Goal: Check status: Check status

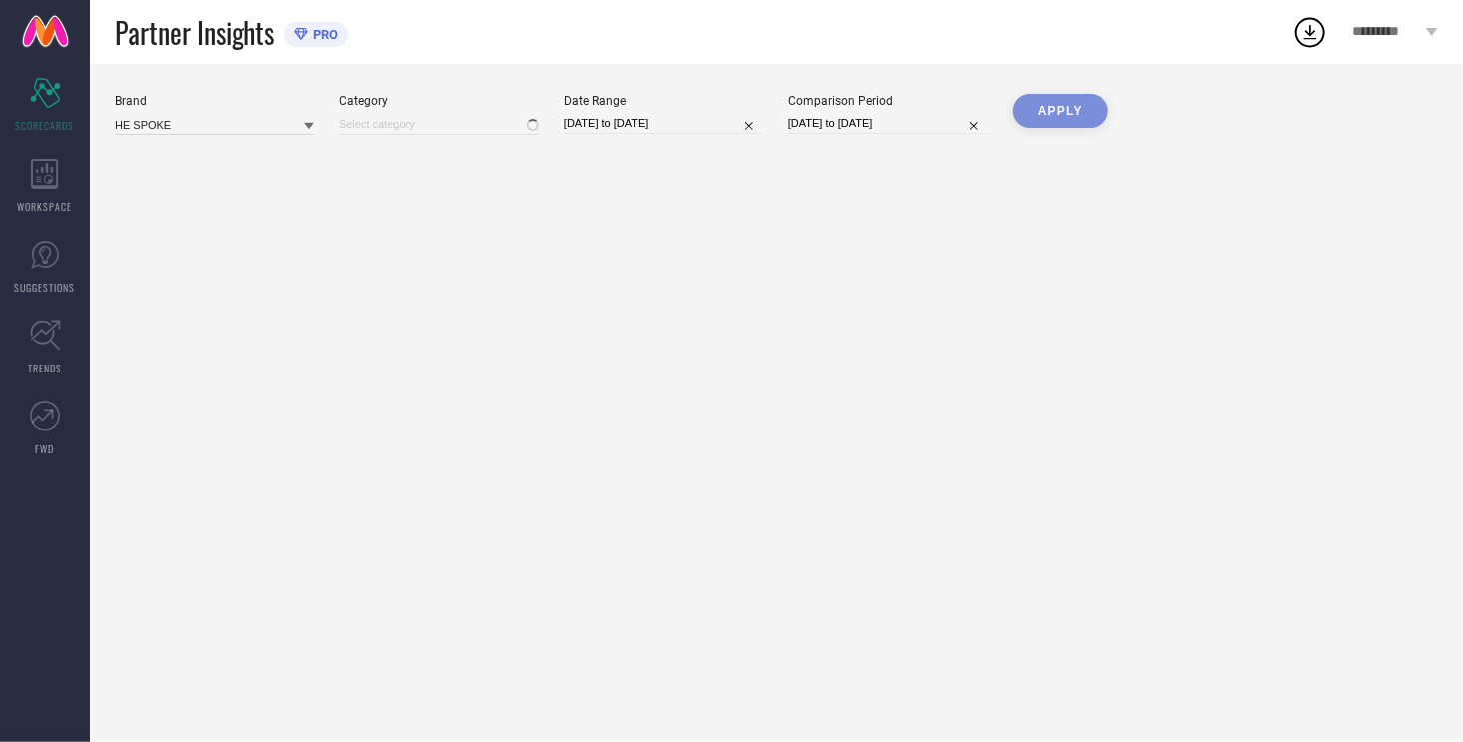
type input "All"
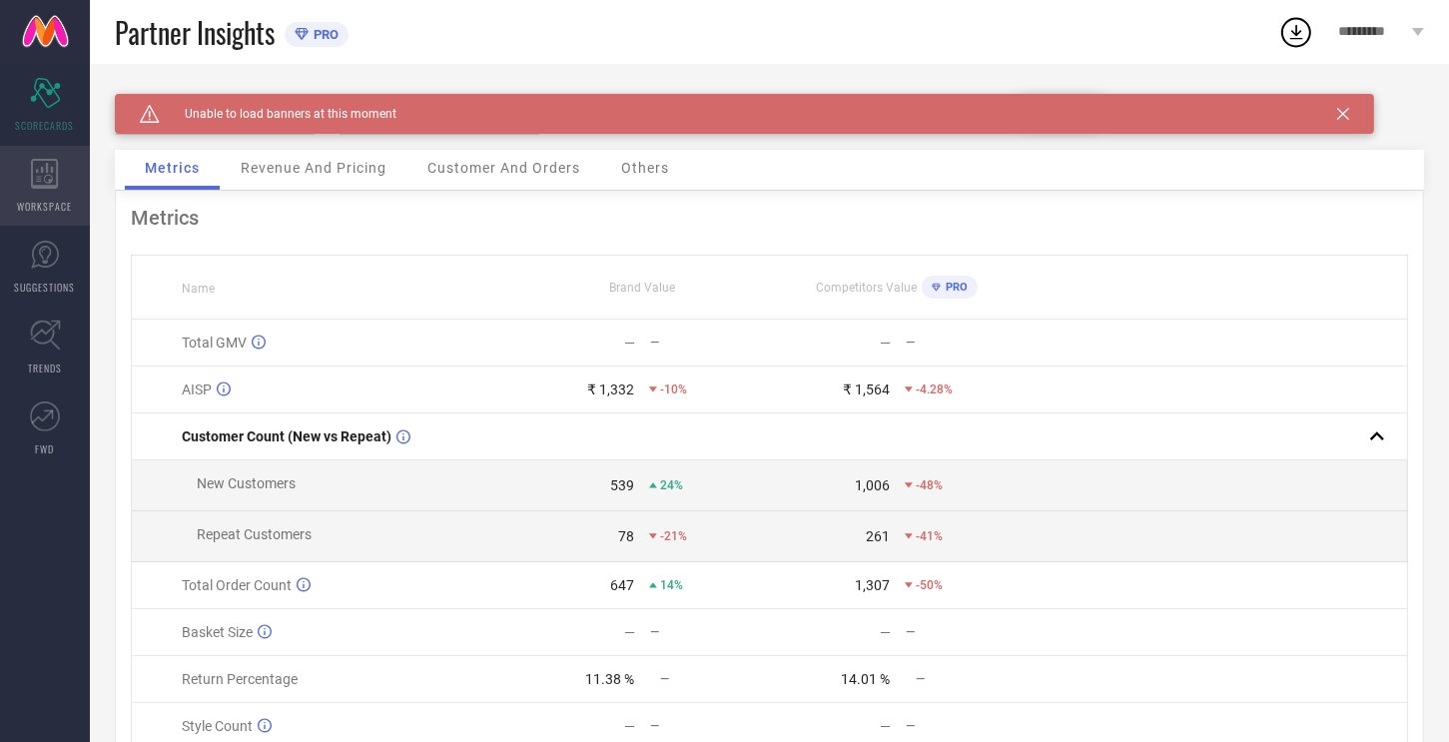
click at [40, 171] on icon at bounding box center [45, 174] width 28 height 30
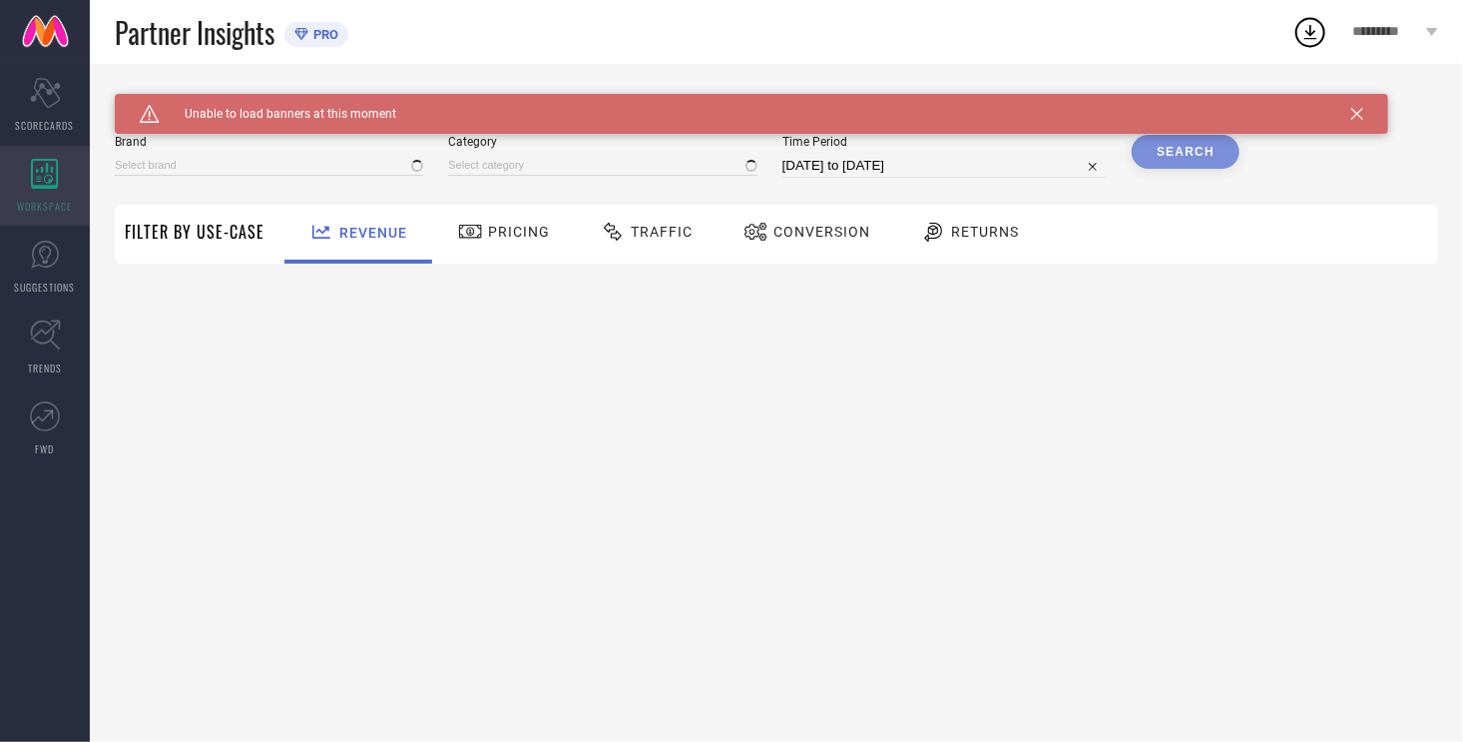
type input "HE SPOKE"
type input "All"
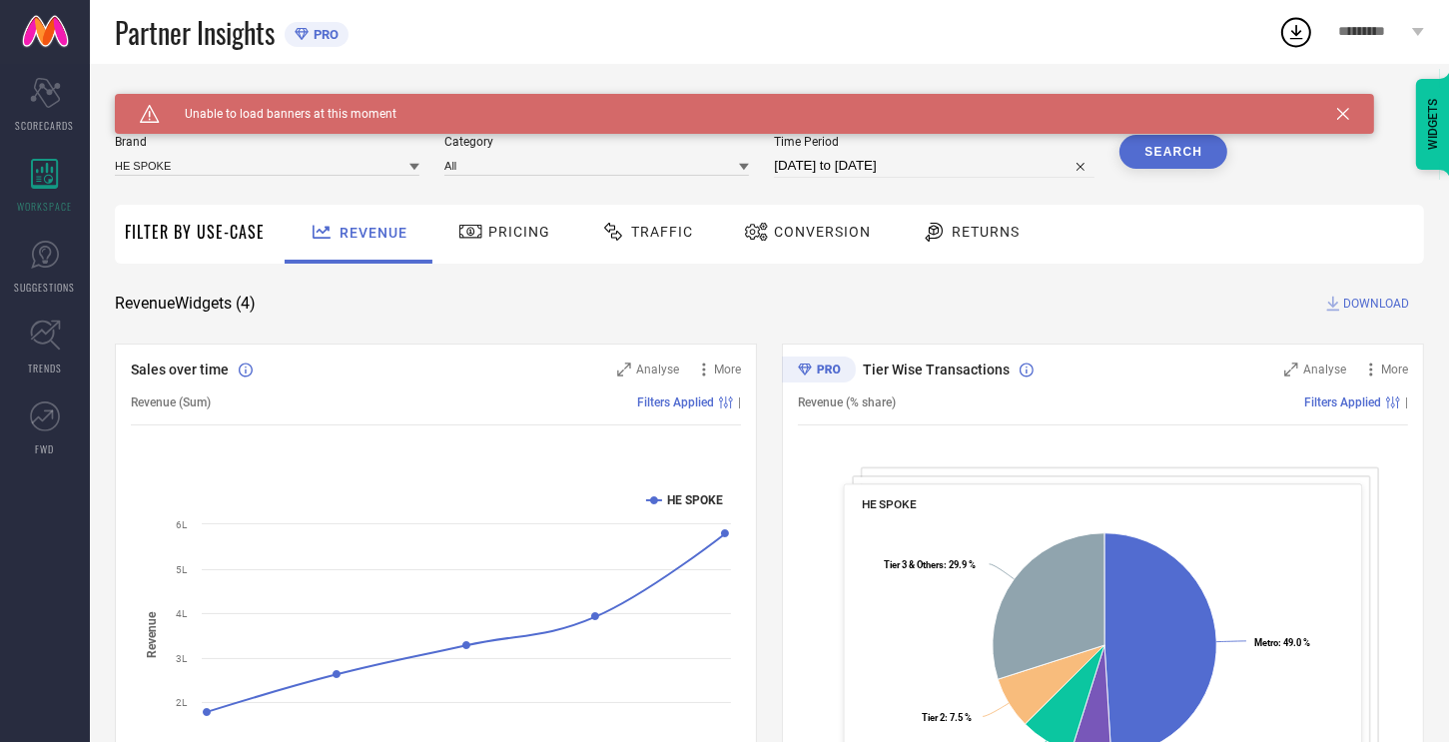
click at [824, 229] on span "Conversion" at bounding box center [822, 232] width 97 height 16
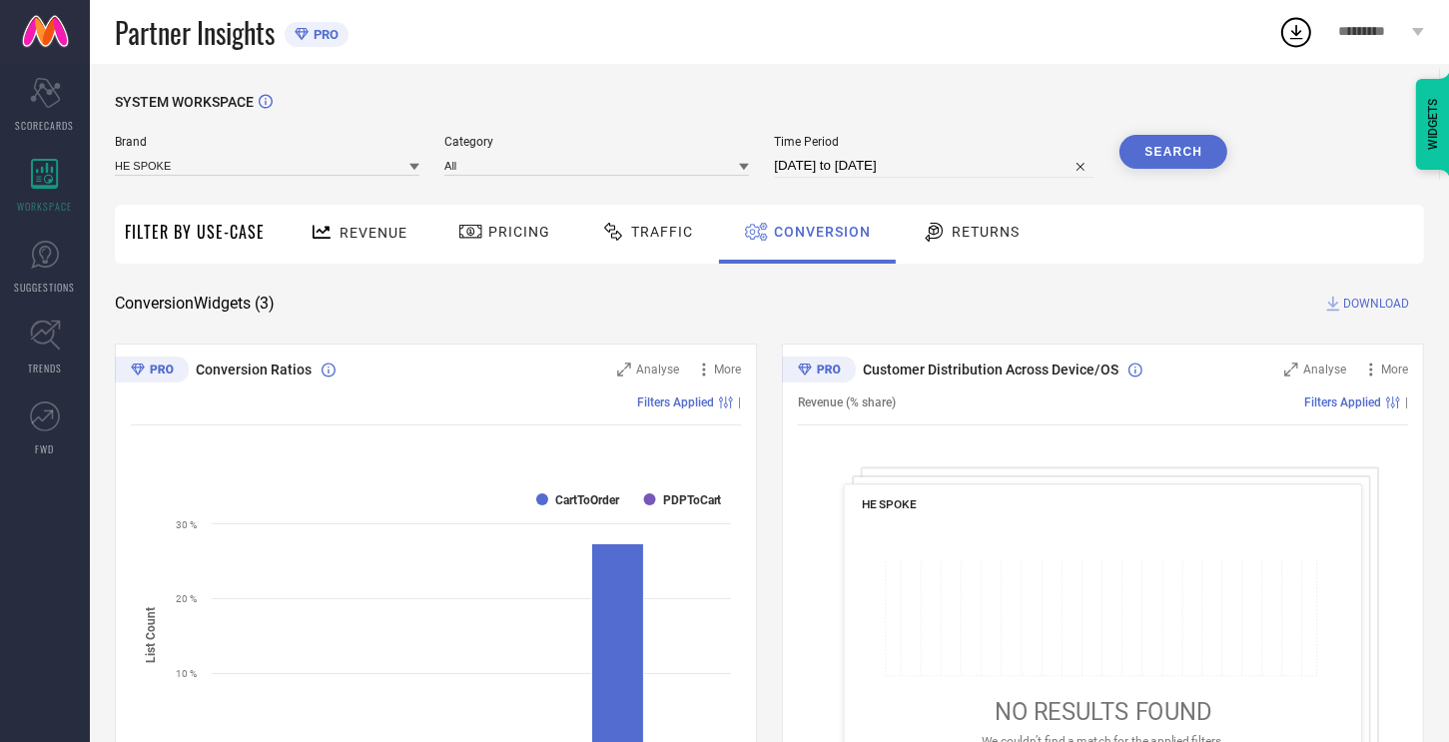
click at [920, 165] on input "[DATE] to [DATE]" at bounding box center [934, 166] width 320 height 24
select select "7"
select select "2025"
select select "8"
select select "2025"
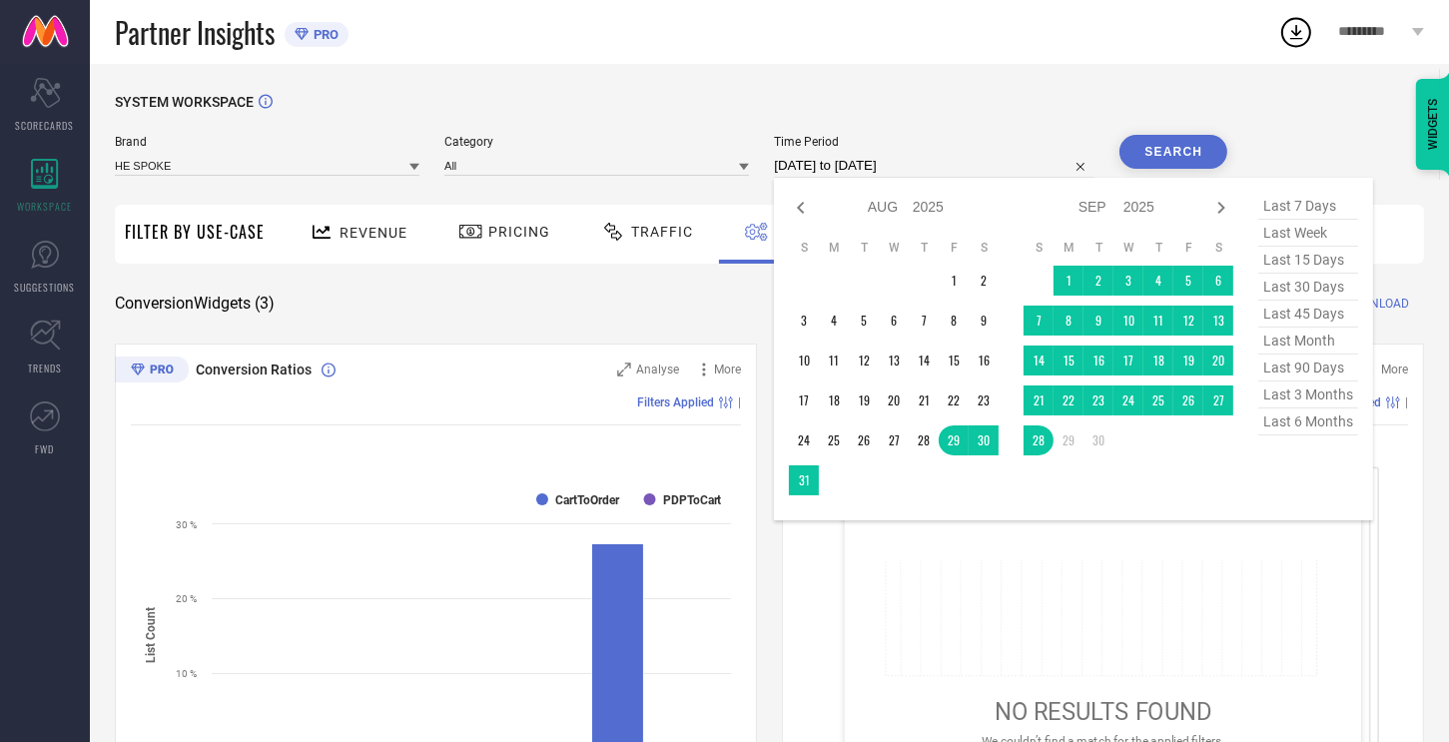
click at [1321, 310] on span "last 45 days" at bounding box center [1308, 313] width 100 height 27
type input "[DATE] to [DATE]"
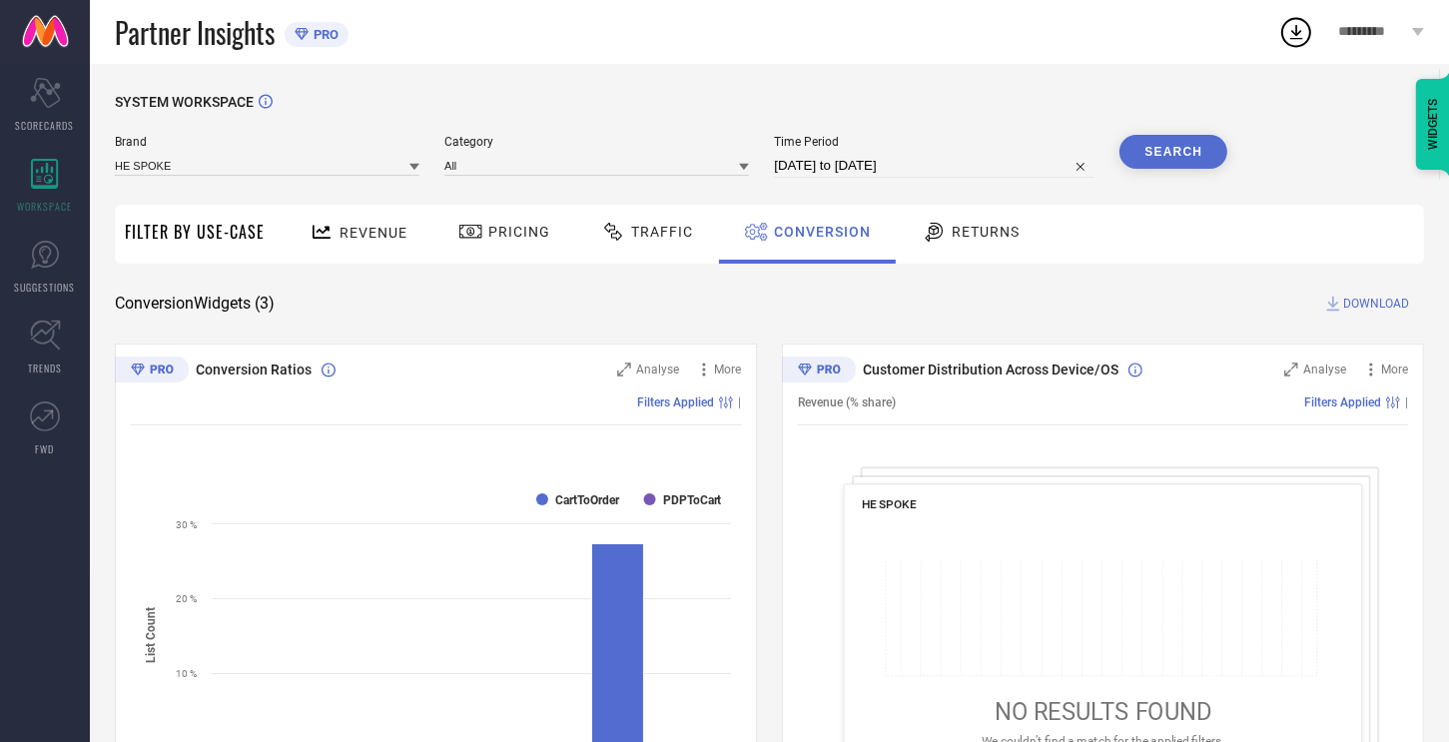
click at [1169, 150] on button "Search" at bounding box center [1173, 152] width 108 height 34
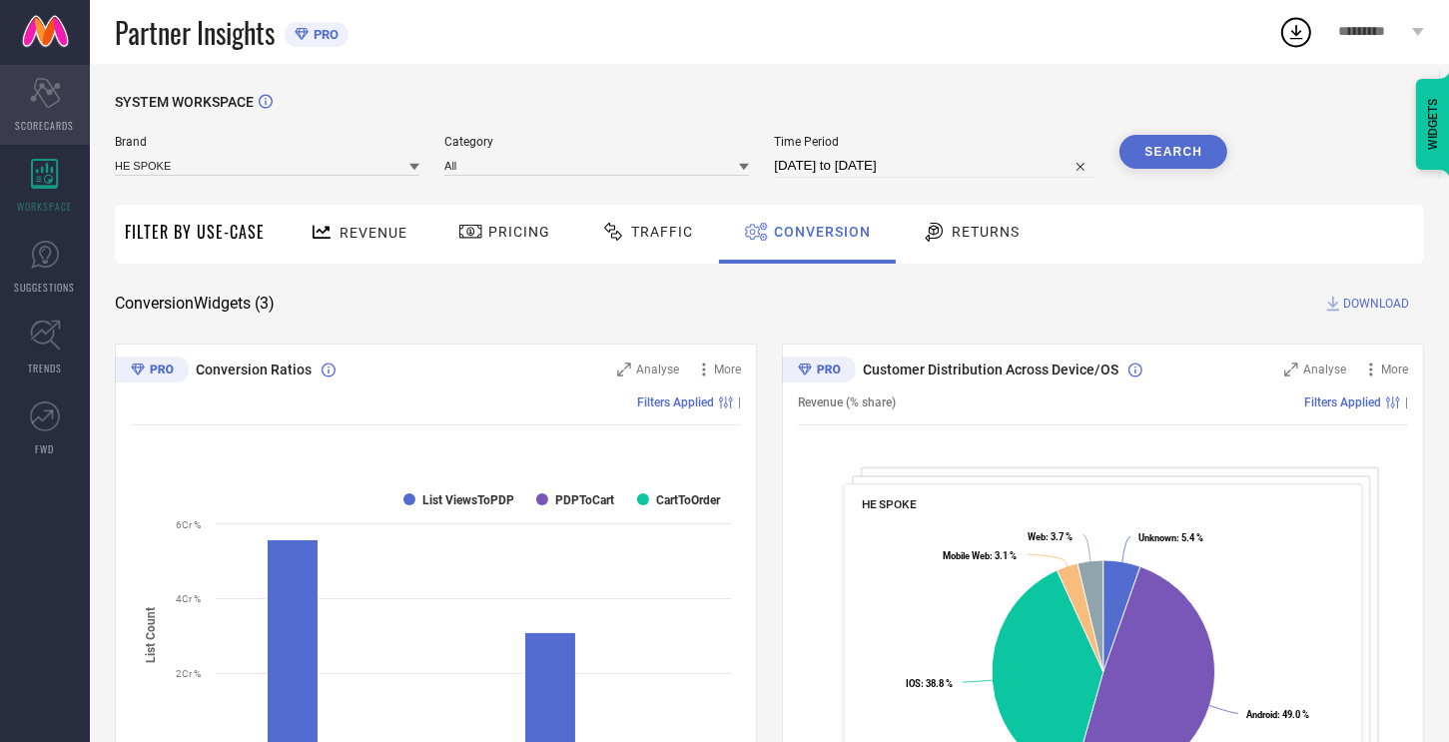
click at [46, 102] on icon "Scorecard" at bounding box center [45, 93] width 31 height 30
